Goal: Information Seeking & Learning: Learn about a topic

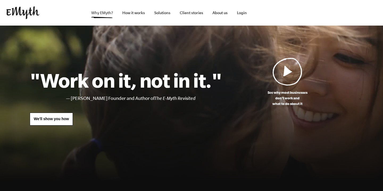
click at [110, 15] on link "Why EMyth?" at bounding box center [102, 13] width 30 height 26
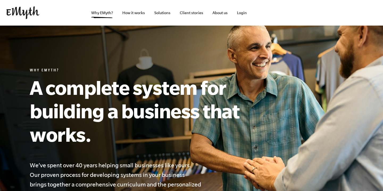
click at [30, 17] on img at bounding box center [22, 12] width 33 height 13
